Goal: Information Seeking & Learning: Learn about a topic

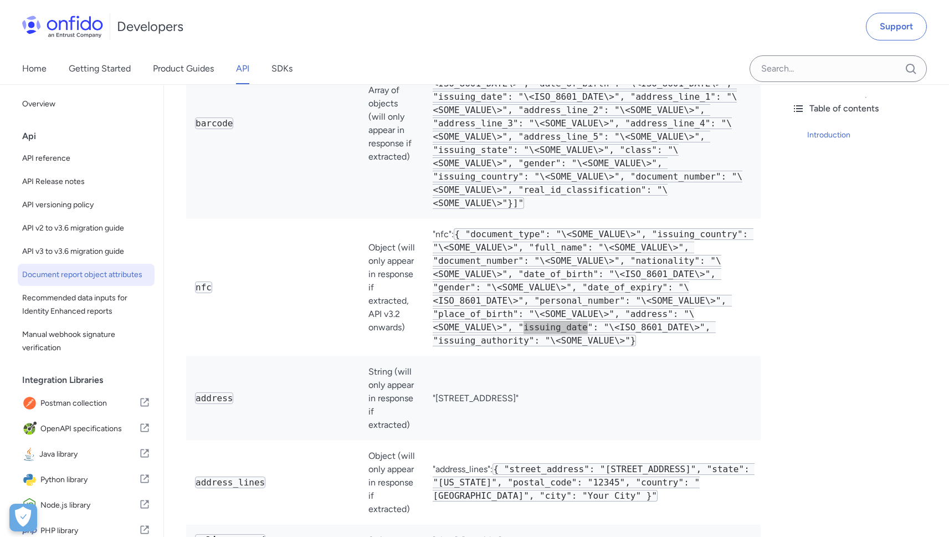
scroll to position [617, 0]
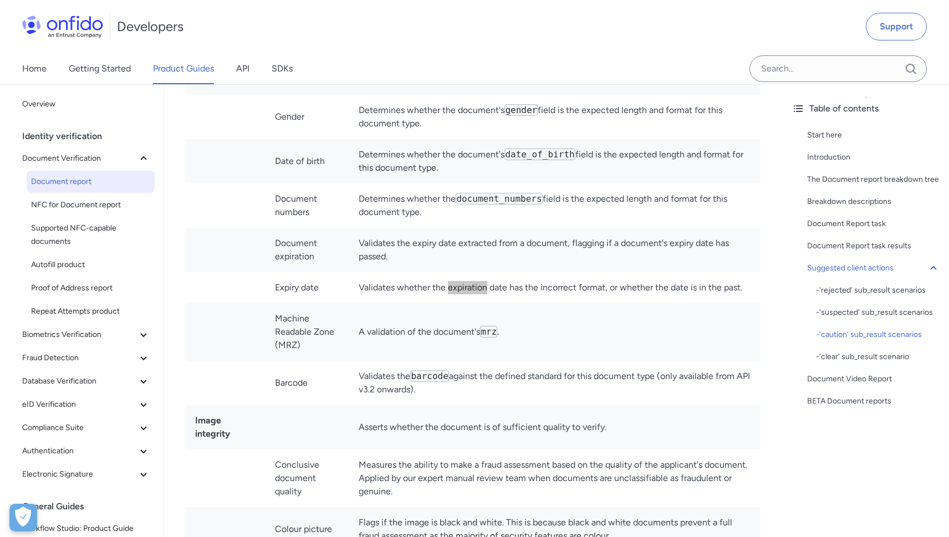
scroll to position [7558, 0]
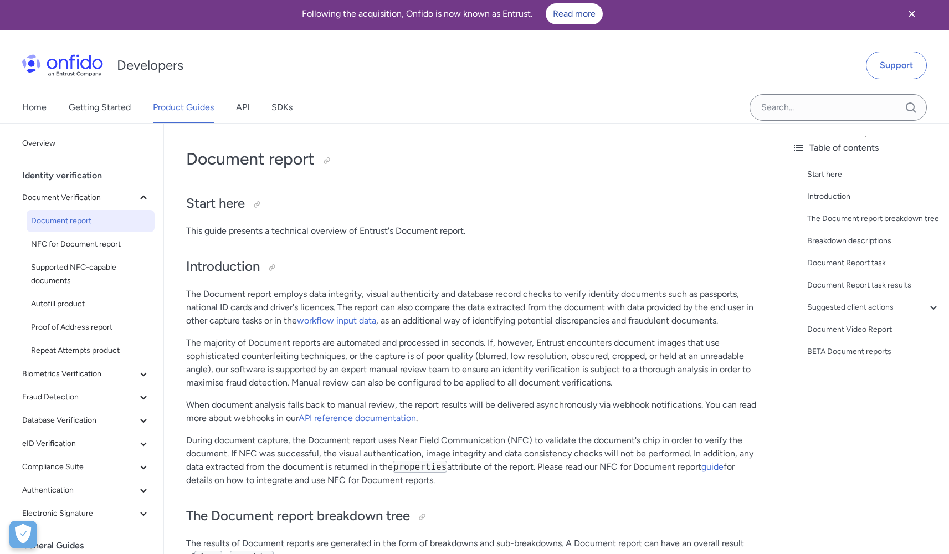
scroll to position [4, 0]
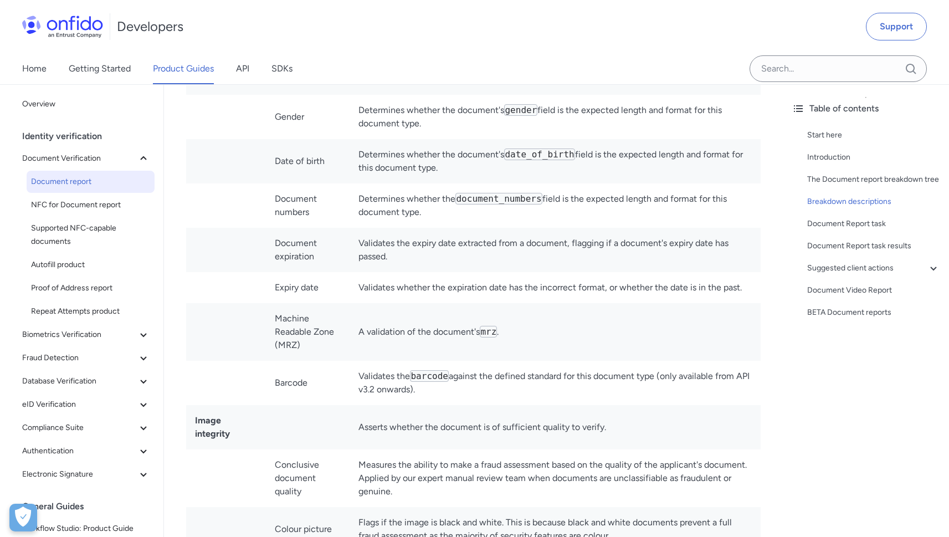
scroll to position [7561, 0]
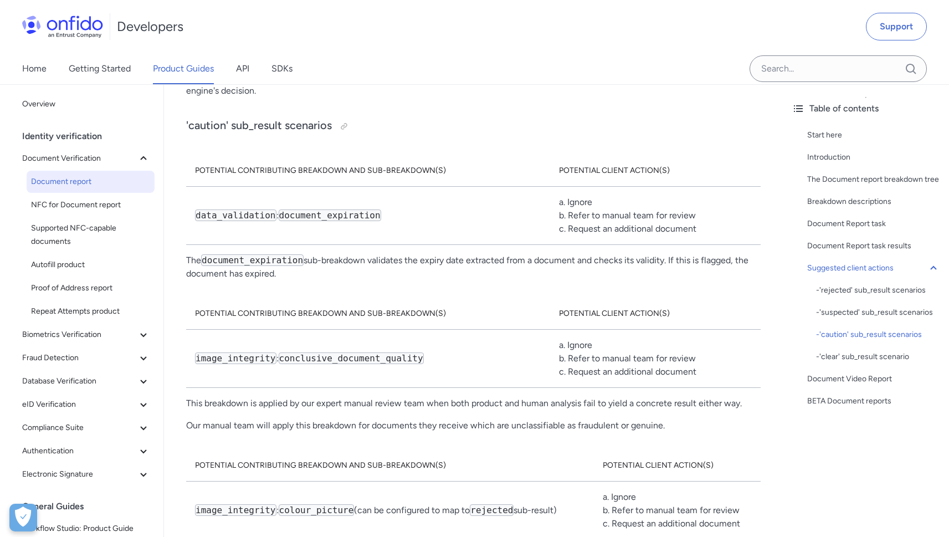
click at [738, 25] on div "Developers Support" at bounding box center [474, 26] width 949 height 53
click at [566, 63] on div "Home Getting Started Product Guides API SDKs" at bounding box center [474, 68] width 949 height 31
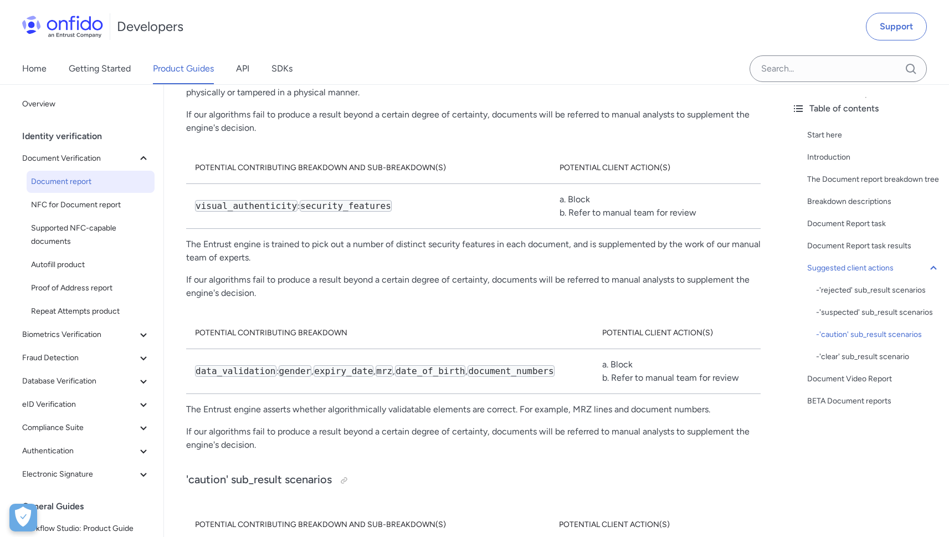
scroll to position [6814, 0]
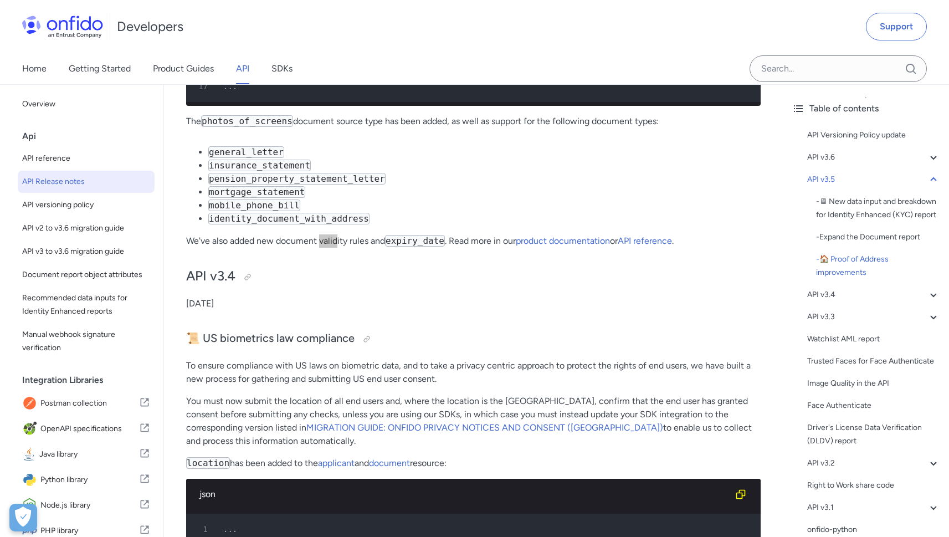
scroll to position [2908, 0]
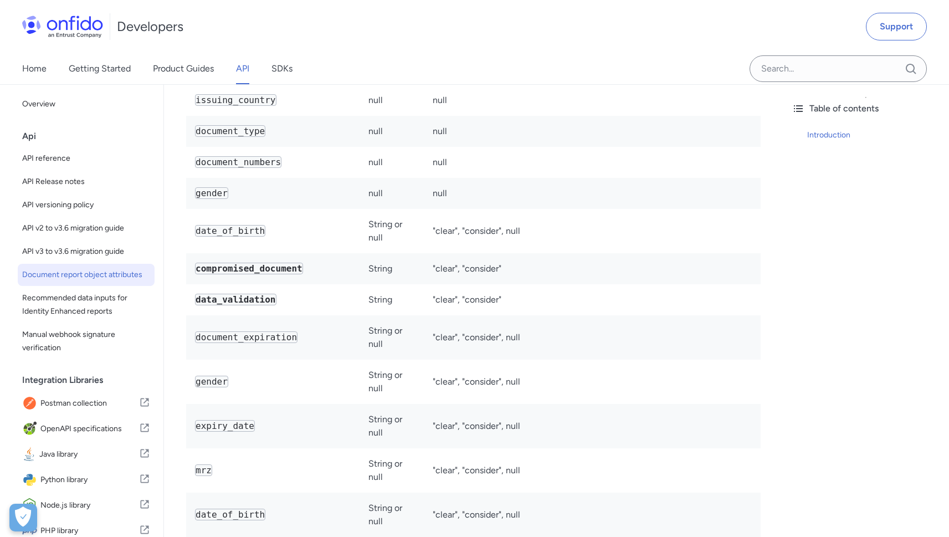
scroll to position [3993, 0]
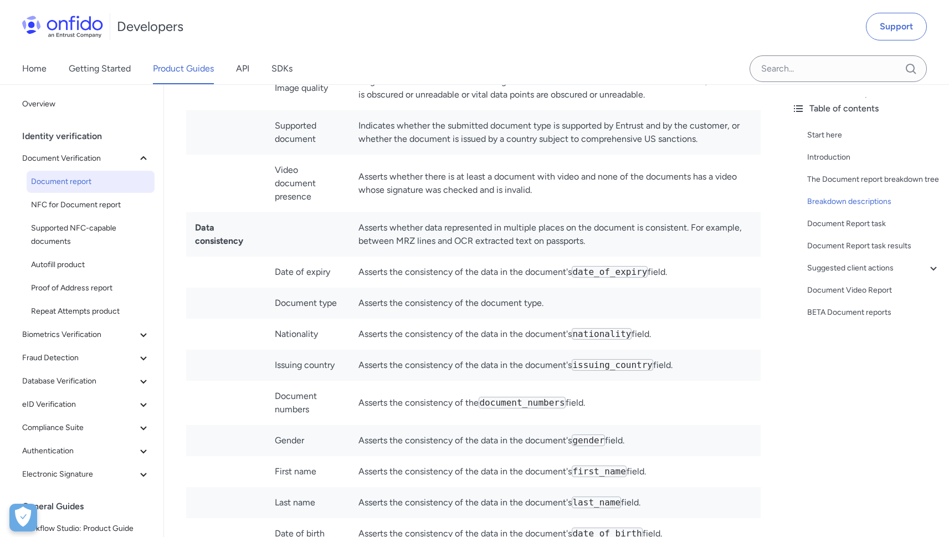
scroll to position [3079, 0]
